Goal: Information Seeking & Learning: Check status

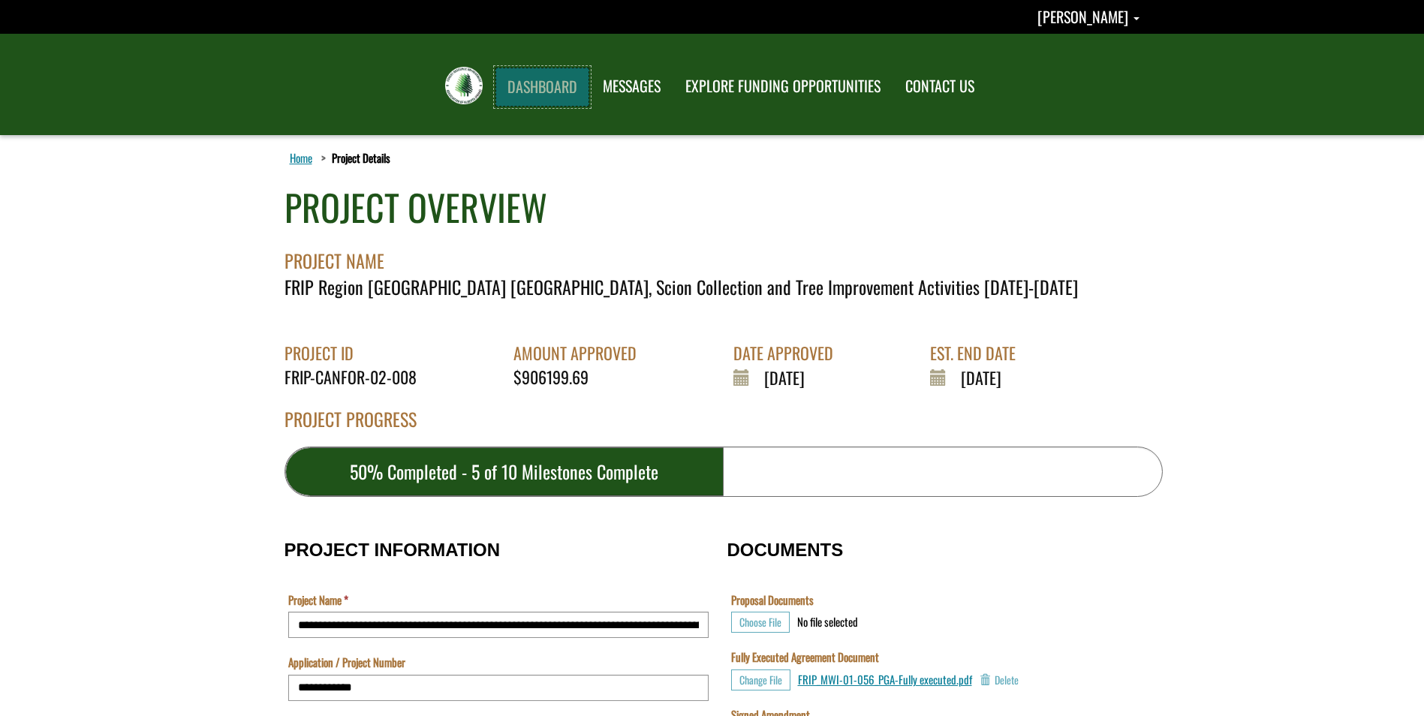
click at [557, 83] on link "DASHBOARD" at bounding box center [543, 87] width 94 height 39
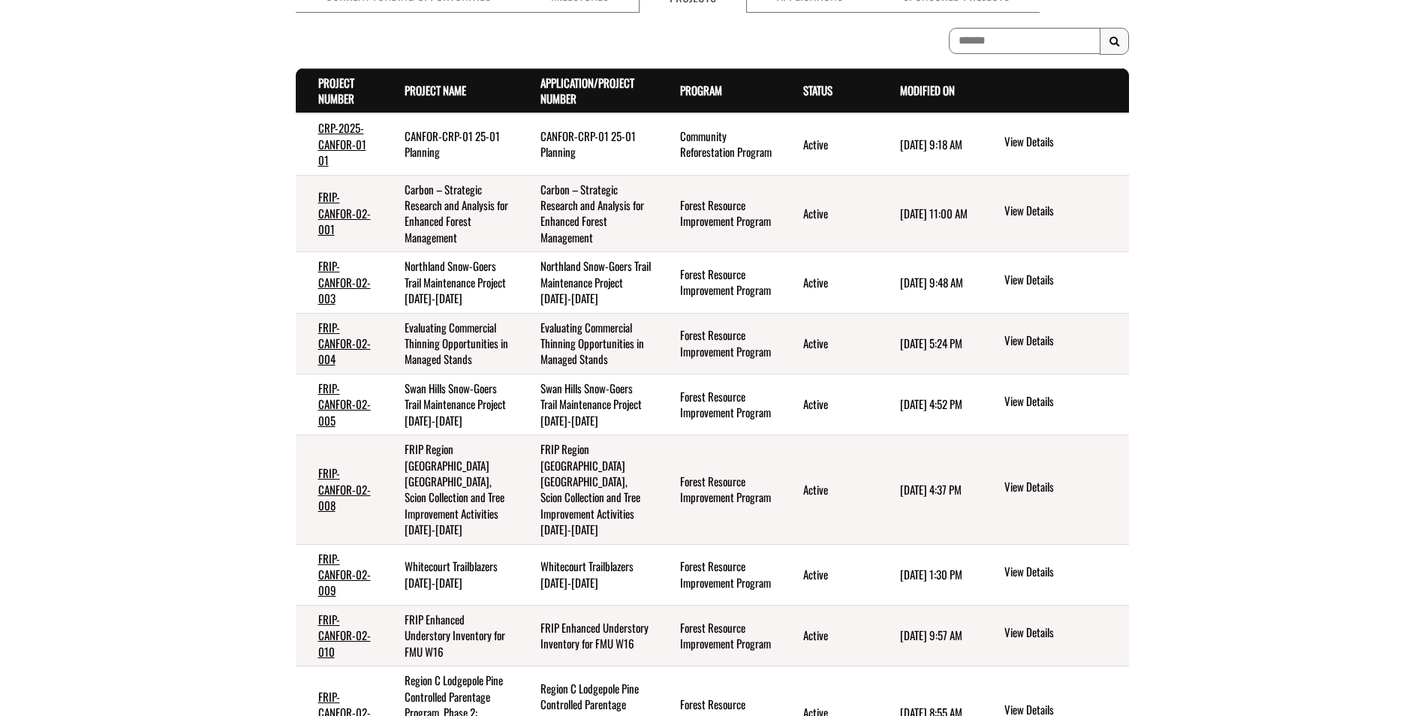
scroll to position [375, 0]
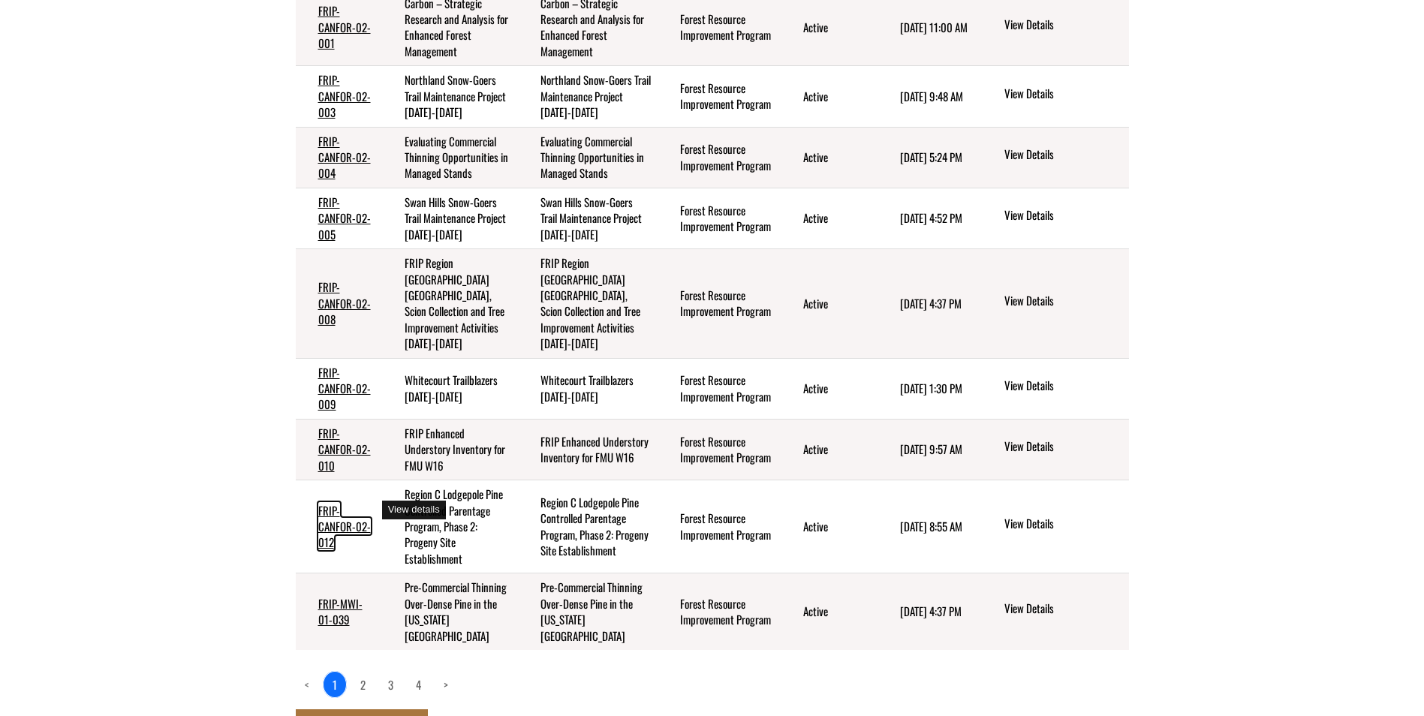
click at [337, 517] on link "FRIP-CANFOR-02-012" at bounding box center [344, 526] width 53 height 49
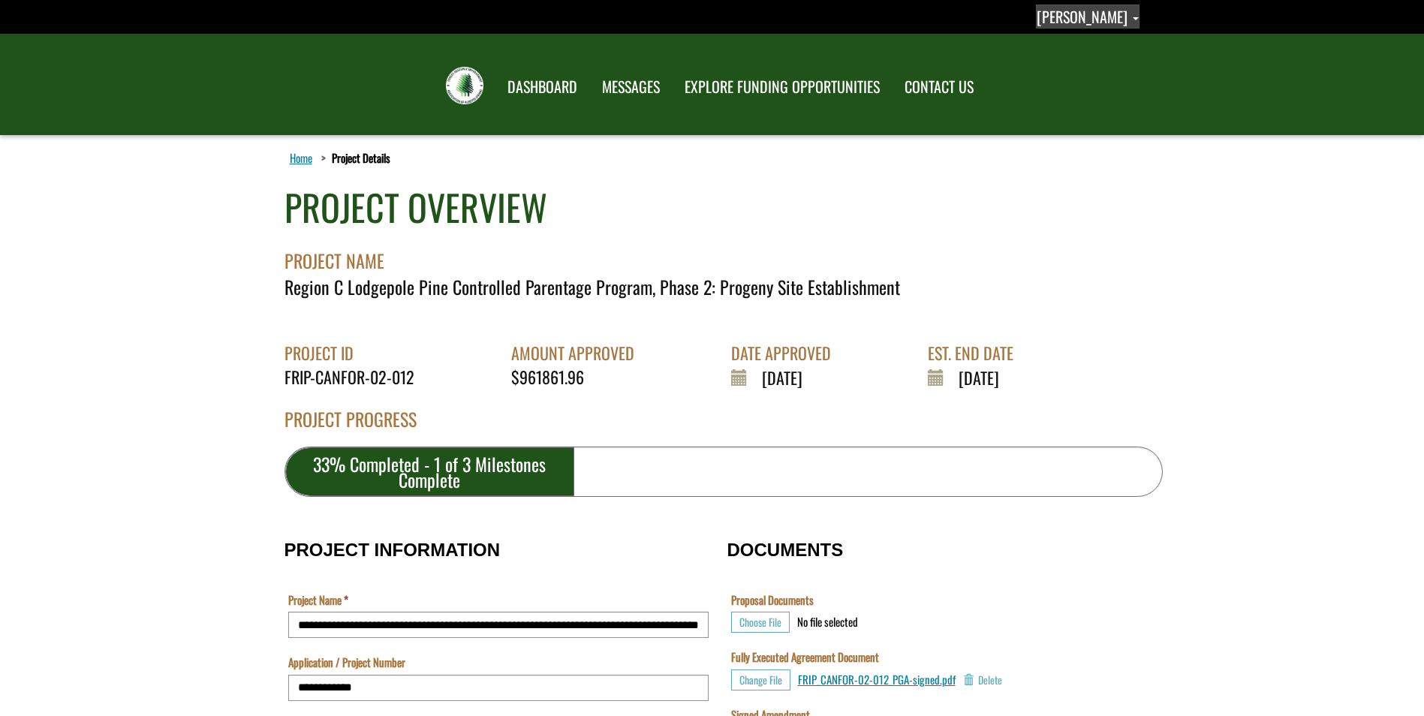
click at [1084, 16] on span "[PERSON_NAME]" at bounding box center [1082, 16] width 91 height 23
click at [1102, 75] on link "Sign out" at bounding box center [1080, 79] width 116 height 20
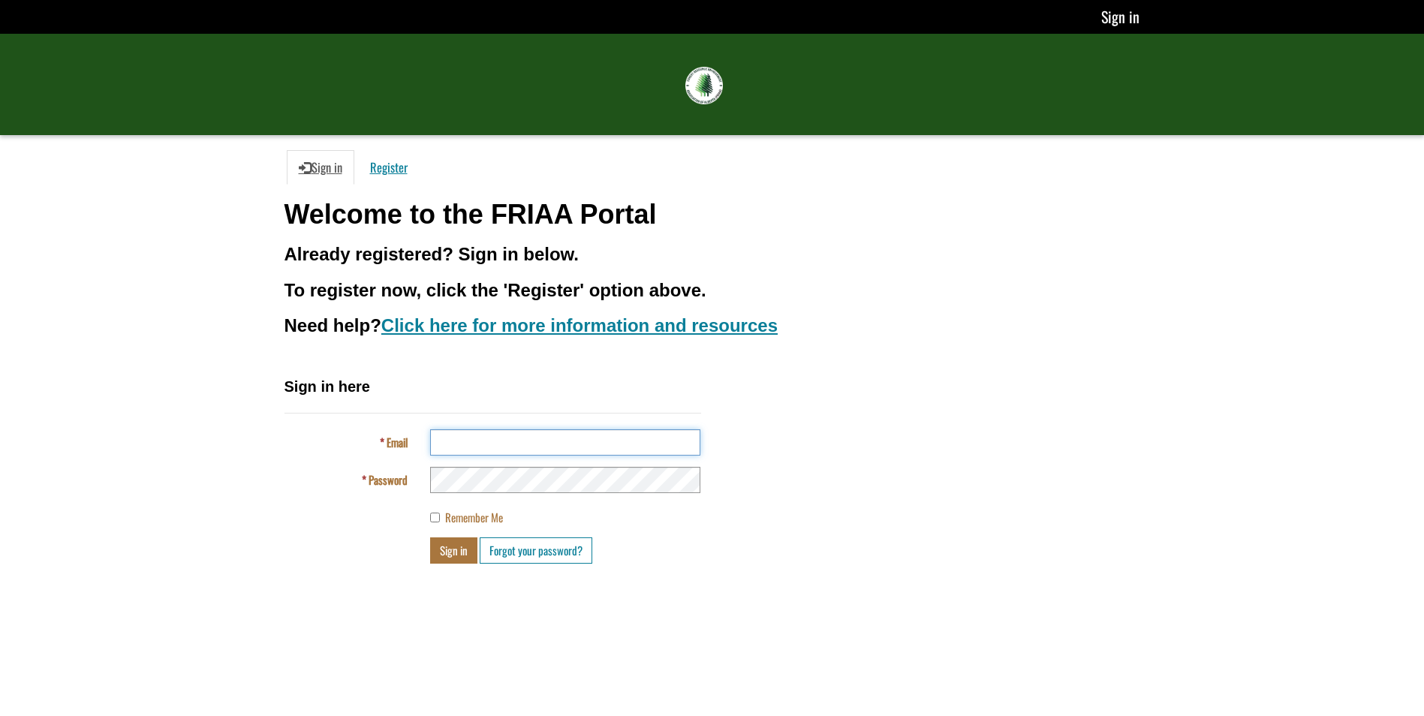
drag, startPoint x: 474, startPoint y: 448, endPoint x: 464, endPoint y: 430, distance: 20.5
click at [474, 448] on input "Email" at bounding box center [565, 443] width 270 height 26
type input "**********"
click at [524, 498] on div "**********" at bounding box center [493, 470] width 417 height 188
click at [450, 553] on button "Sign in" at bounding box center [453, 551] width 47 height 26
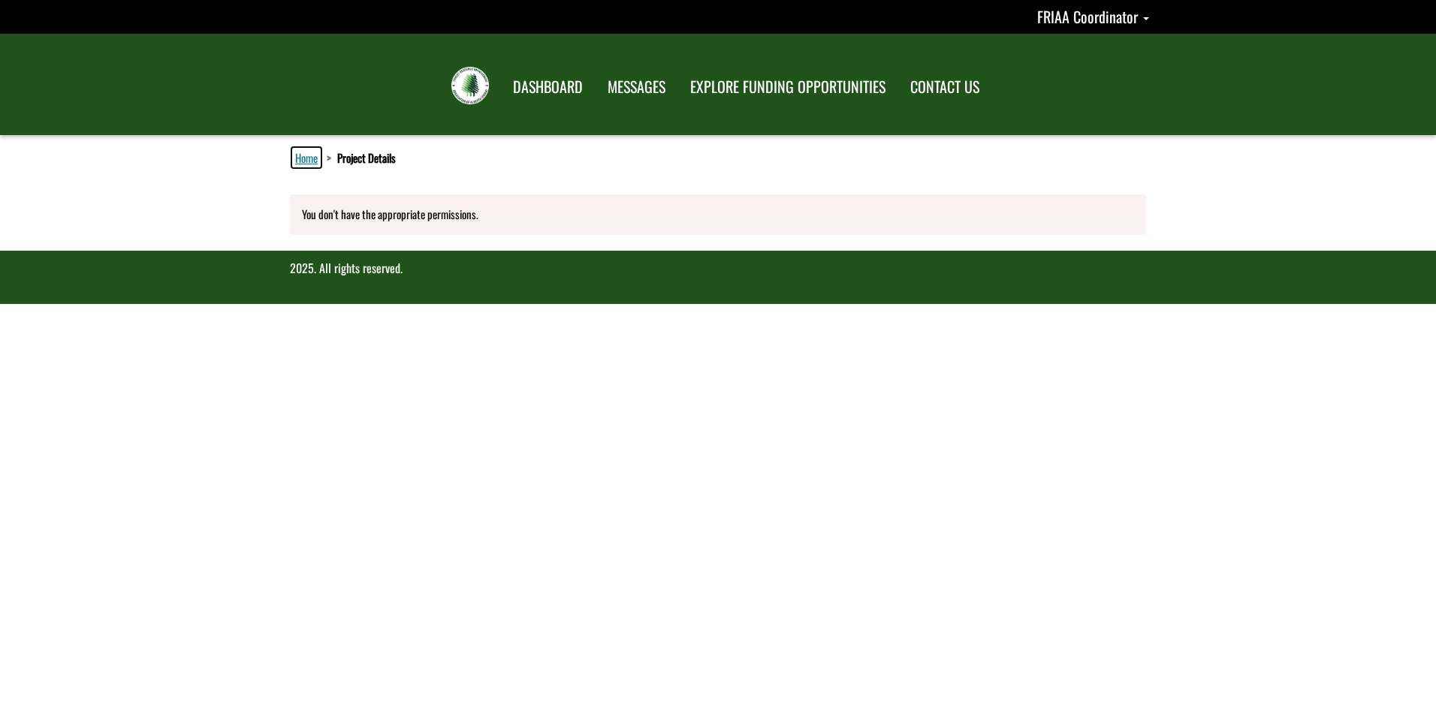
click at [313, 160] on link "Home" at bounding box center [306, 158] width 29 height 20
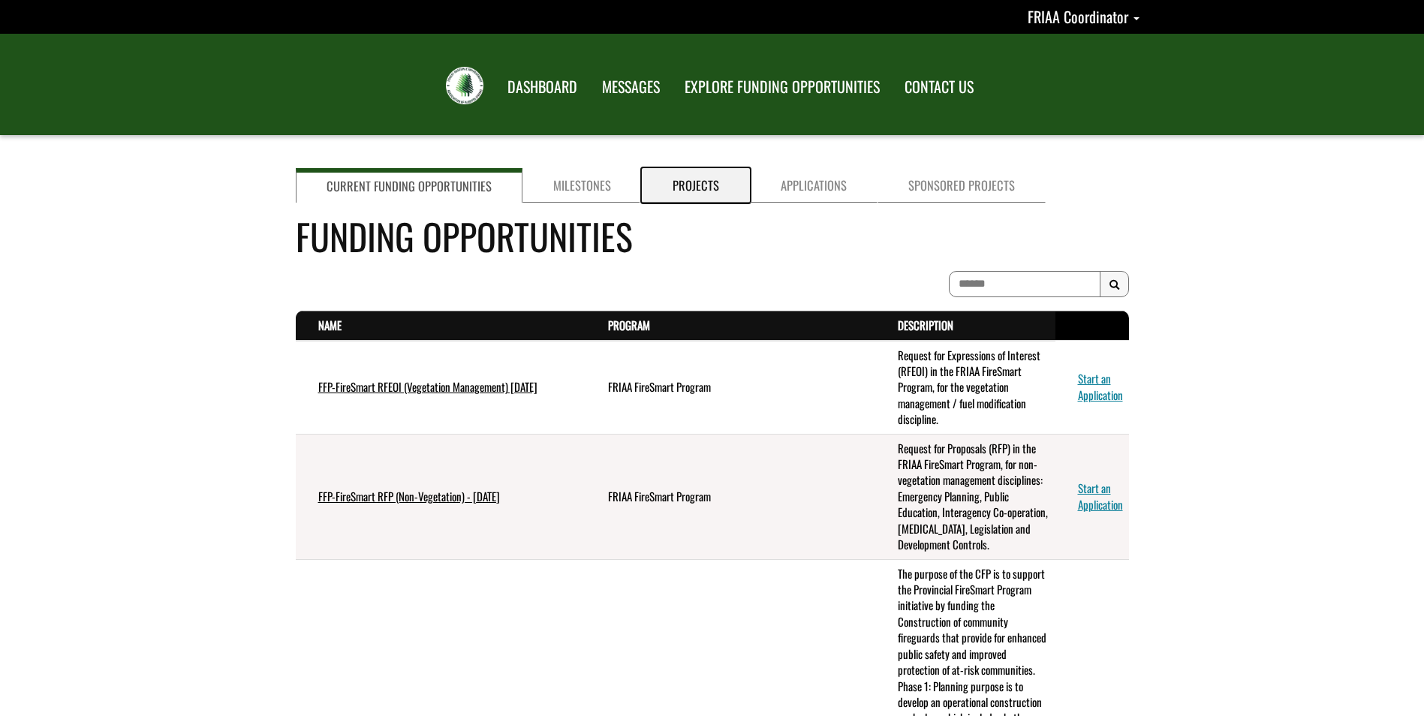
click at [716, 185] on link "Projects" at bounding box center [696, 185] width 108 height 35
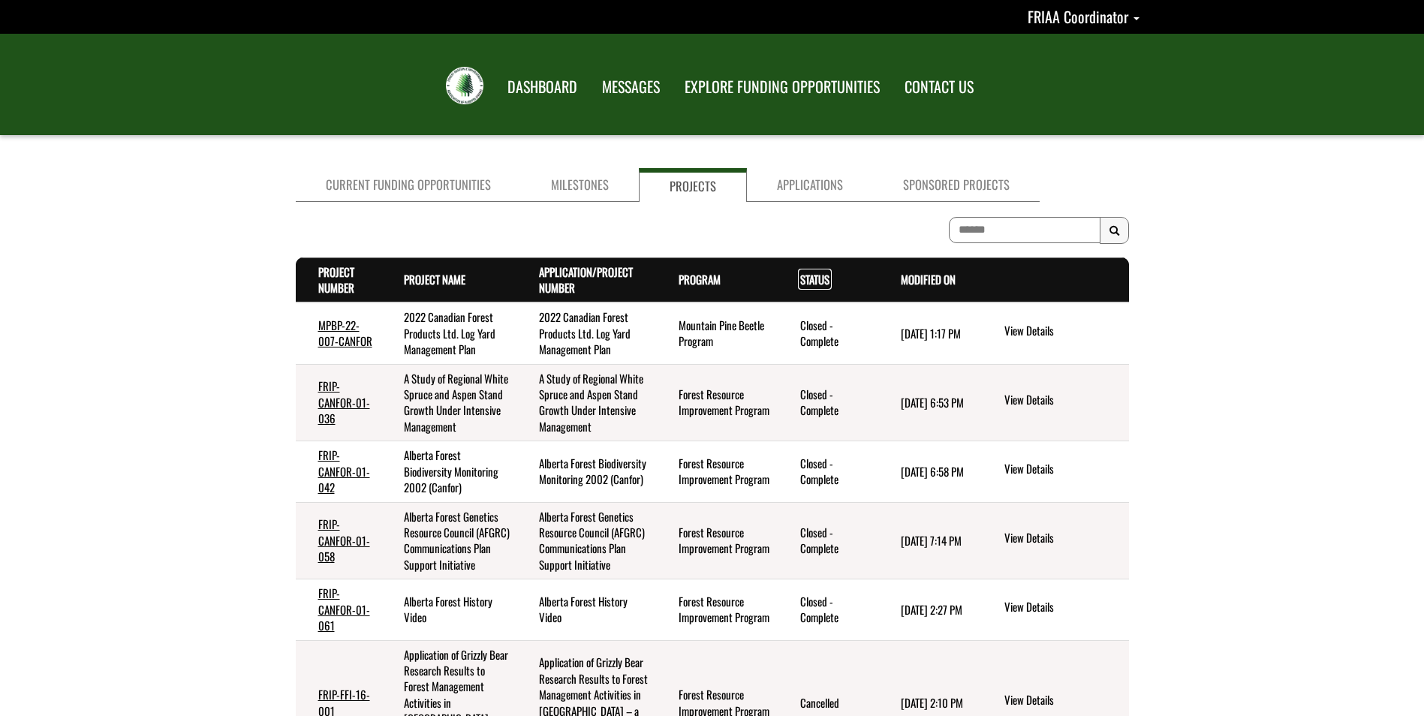
click at [825, 284] on link "Status . sort descending" at bounding box center [814, 279] width 29 height 17
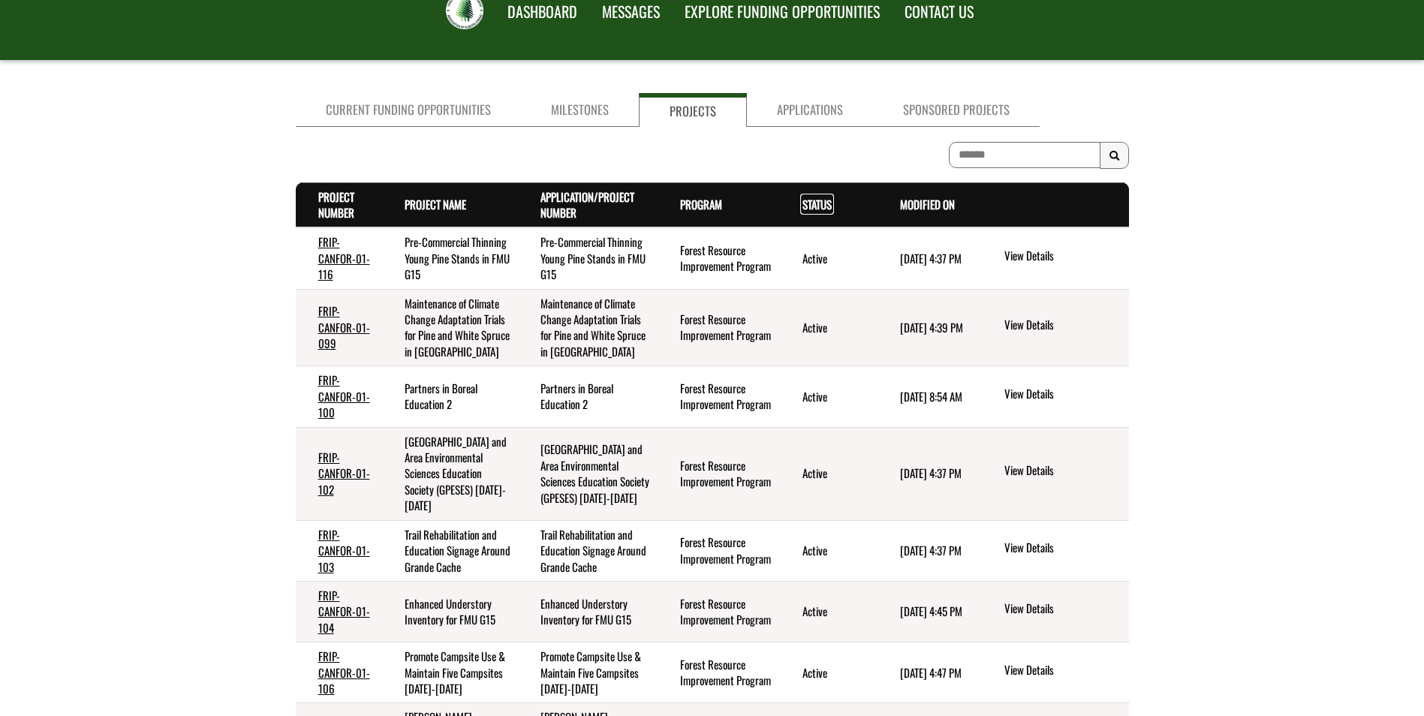
scroll to position [342, 0]
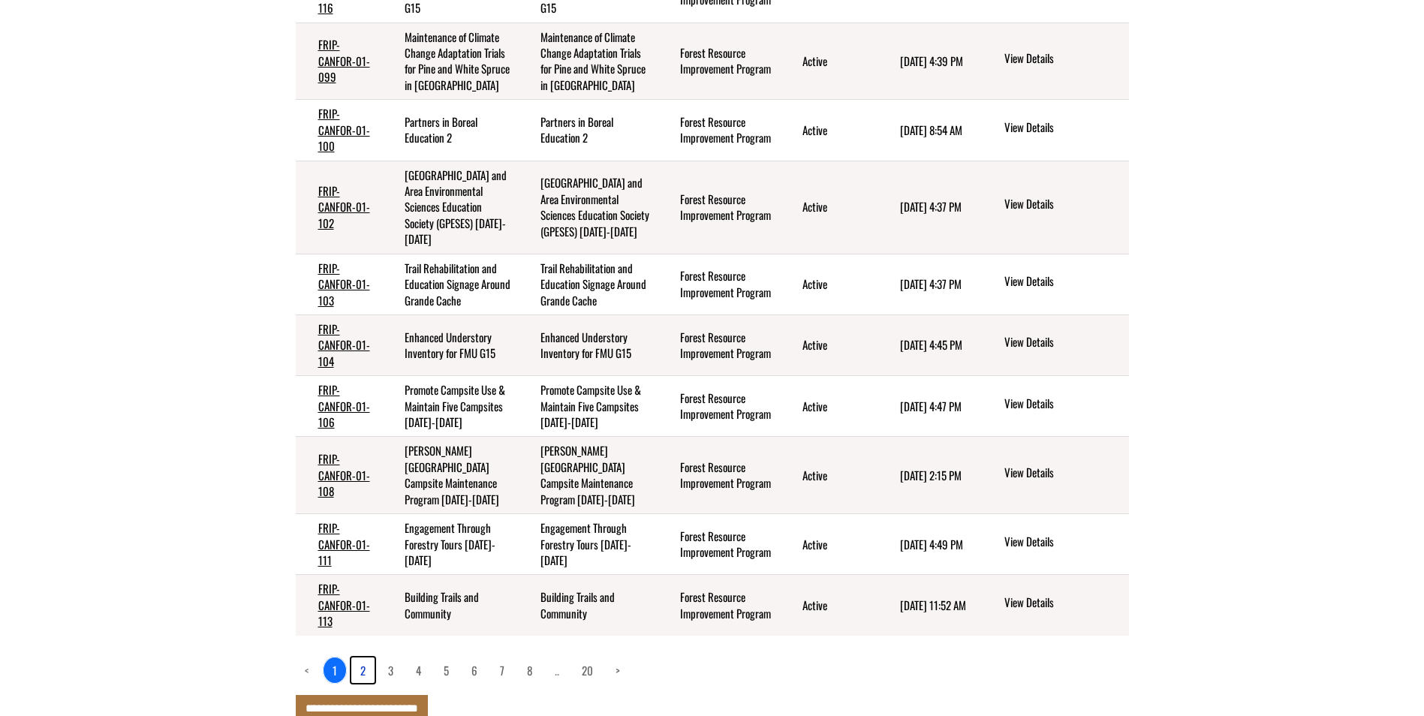
click at [366, 658] on link "2" at bounding box center [362, 671] width 23 height 26
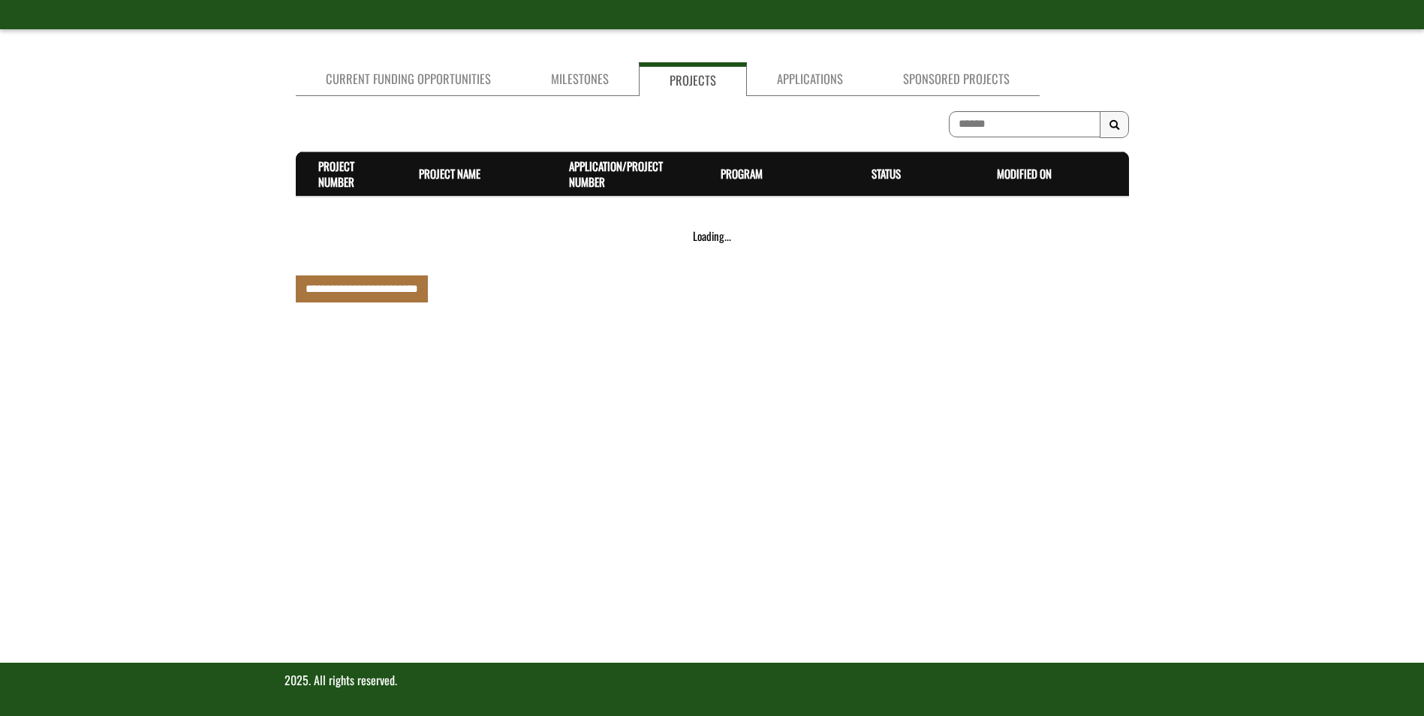
scroll to position [326, 0]
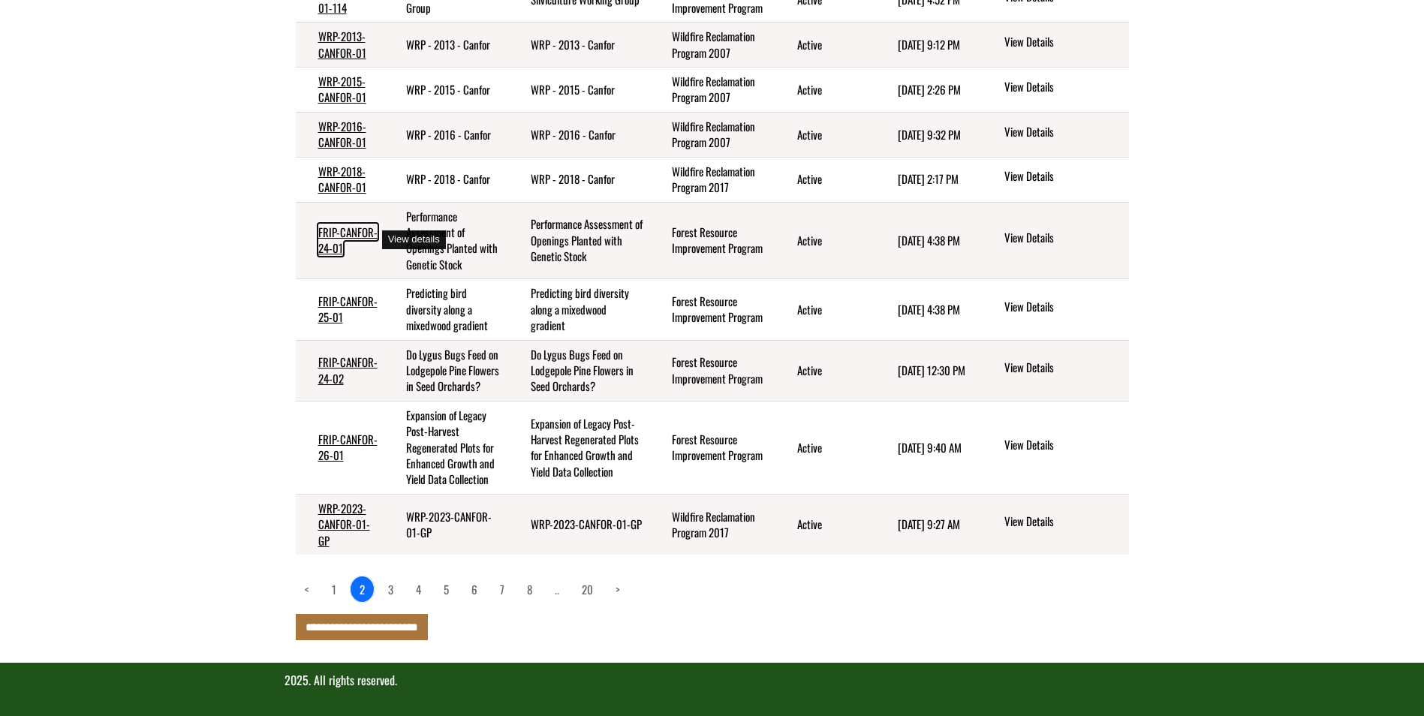
click at [327, 232] on link "FRIP-CANFOR-24-01" at bounding box center [347, 240] width 59 height 32
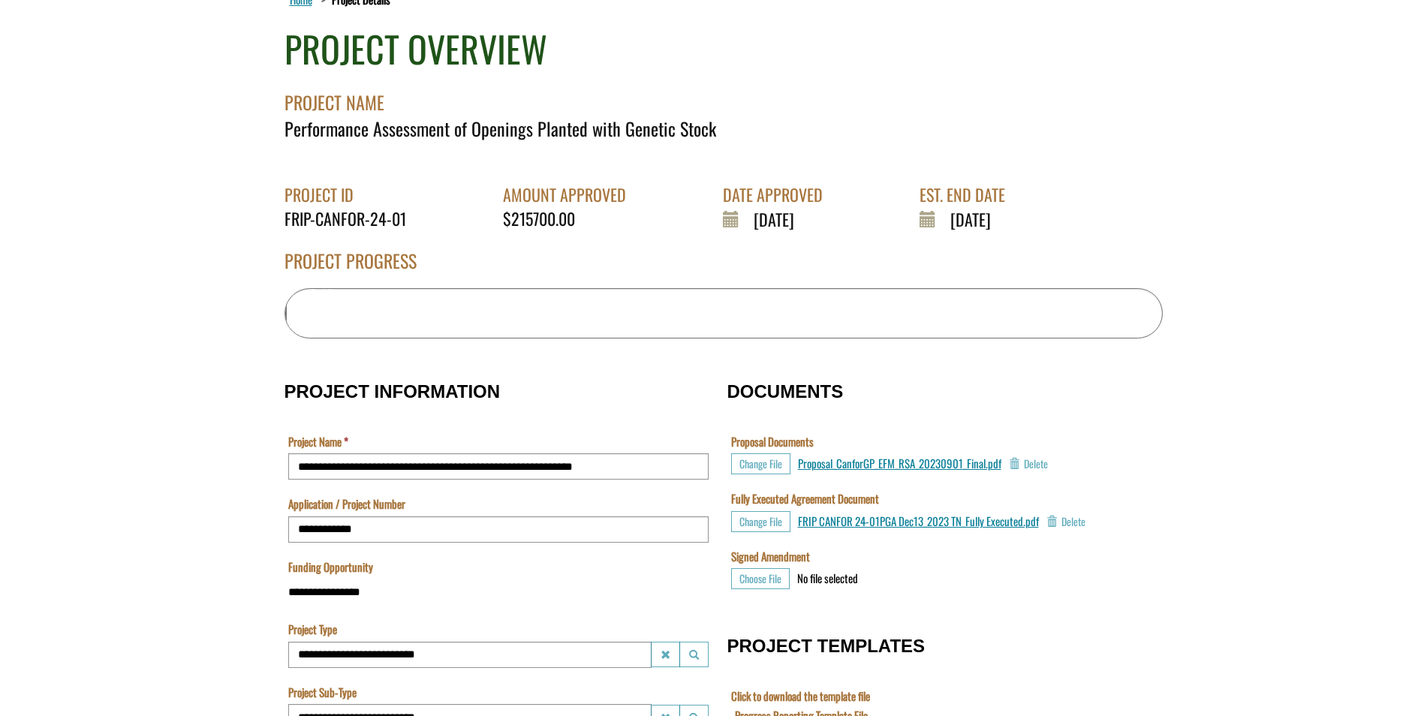
scroll to position [150, 0]
